Goal: Transaction & Acquisition: Subscribe to service/newsletter

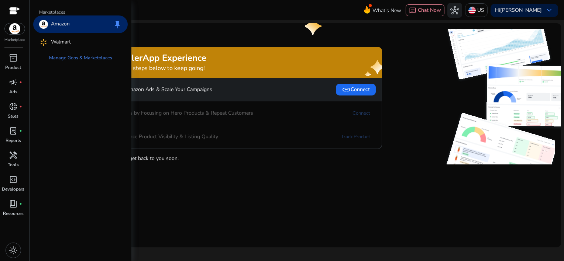
click at [16, 27] on img at bounding box center [15, 28] width 20 height 11
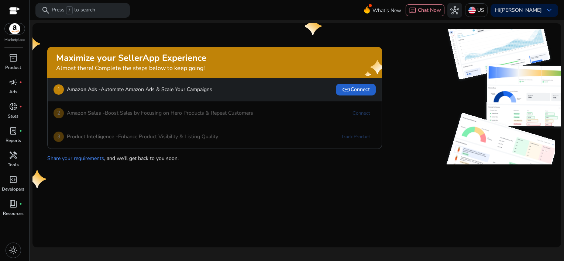
click at [363, 89] on span "link Connect" at bounding box center [356, 89] width 28 height 9
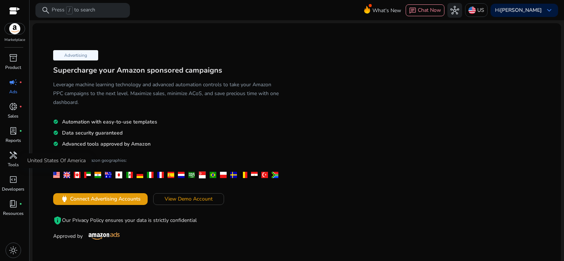
click at [55, 177] on div at bounding box center [56, 175] width 7 height 6
click at [204, 201] on span "View Demo Account" at bounding box center [189, 199] width 48 height 8
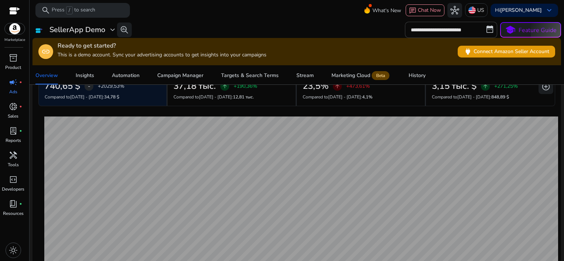
scroll to position [61, 0]
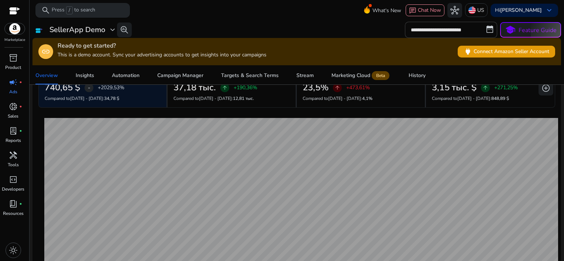
click at [68, 13] on span "/" at bounding box center [69, 10] width 7 height 8
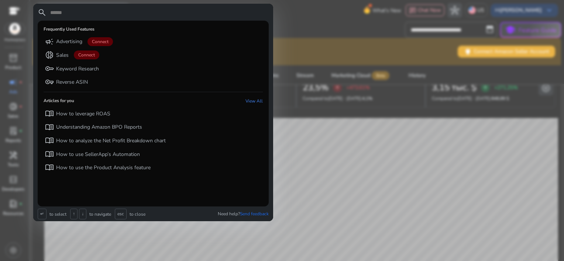
click at [317, 11] on div at bounding box center [282, 130] width 564 height 261
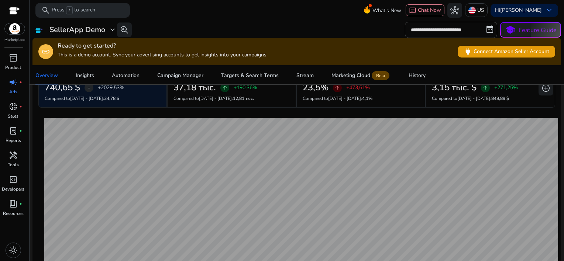
click at [10, 11] on div at bounding box center [14, 11] width 11 height 8
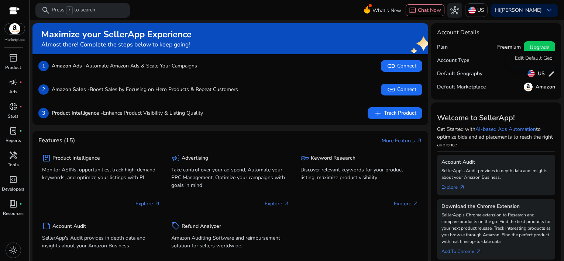
click at [539, 73] on h5 "US" at bounding box center [541, 74] width 7 height 6
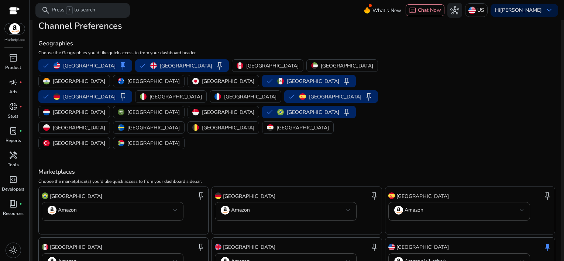
scroll to position [37, 0]
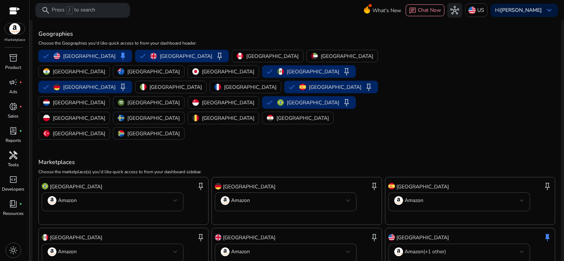
click at [12, 153] on span "handyman" at bounding box center [13, 155] width 9 height 9
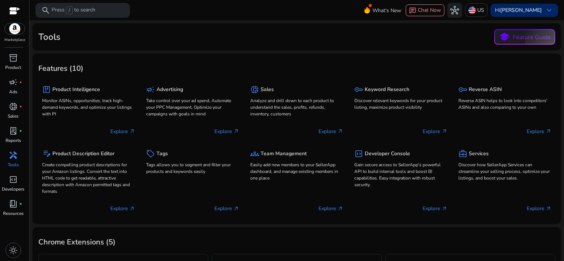
click at [504, 12] on b "[PERSON_NAME]" at bounding box center [521, 10] width 42 height 7
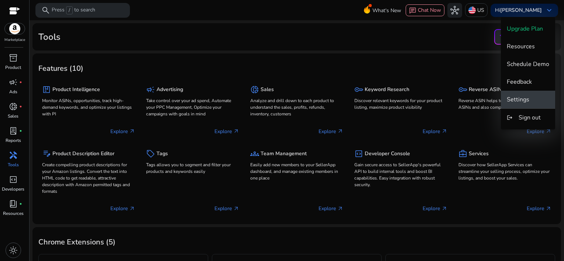
click at [521, 103] on button "Settings" at bounding box center [528, 100] width 54 height 18
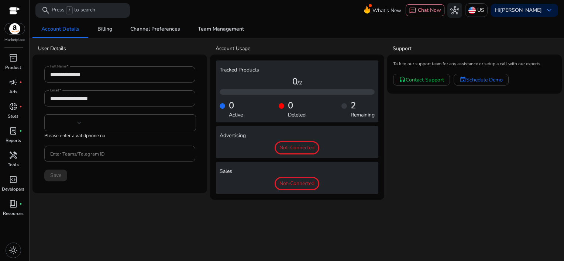
type input "***"
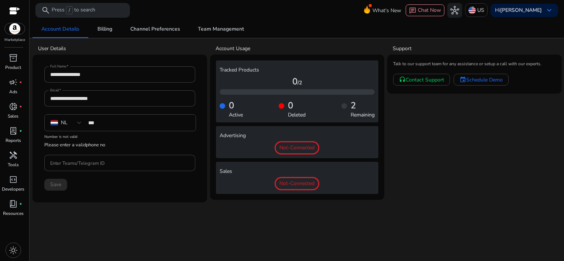
click at [14, 15] on div at bounding box center [14, 11] width 11 height 8
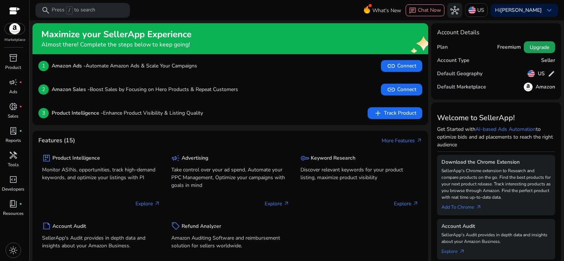
click at [534, 46] on span "Upgrade" at bounding box center [540, 48] width 20 height 8
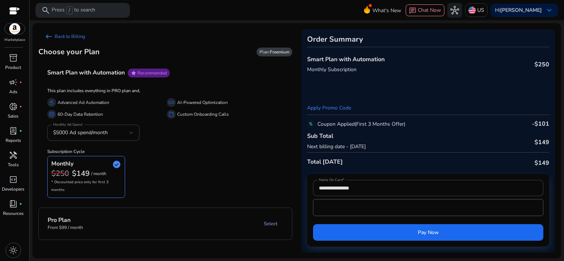
click at [272, 217] on link "Select" at bounding box center [270, 223] width 25 height 13
